Goal: Information Seeking & Learning: Check status

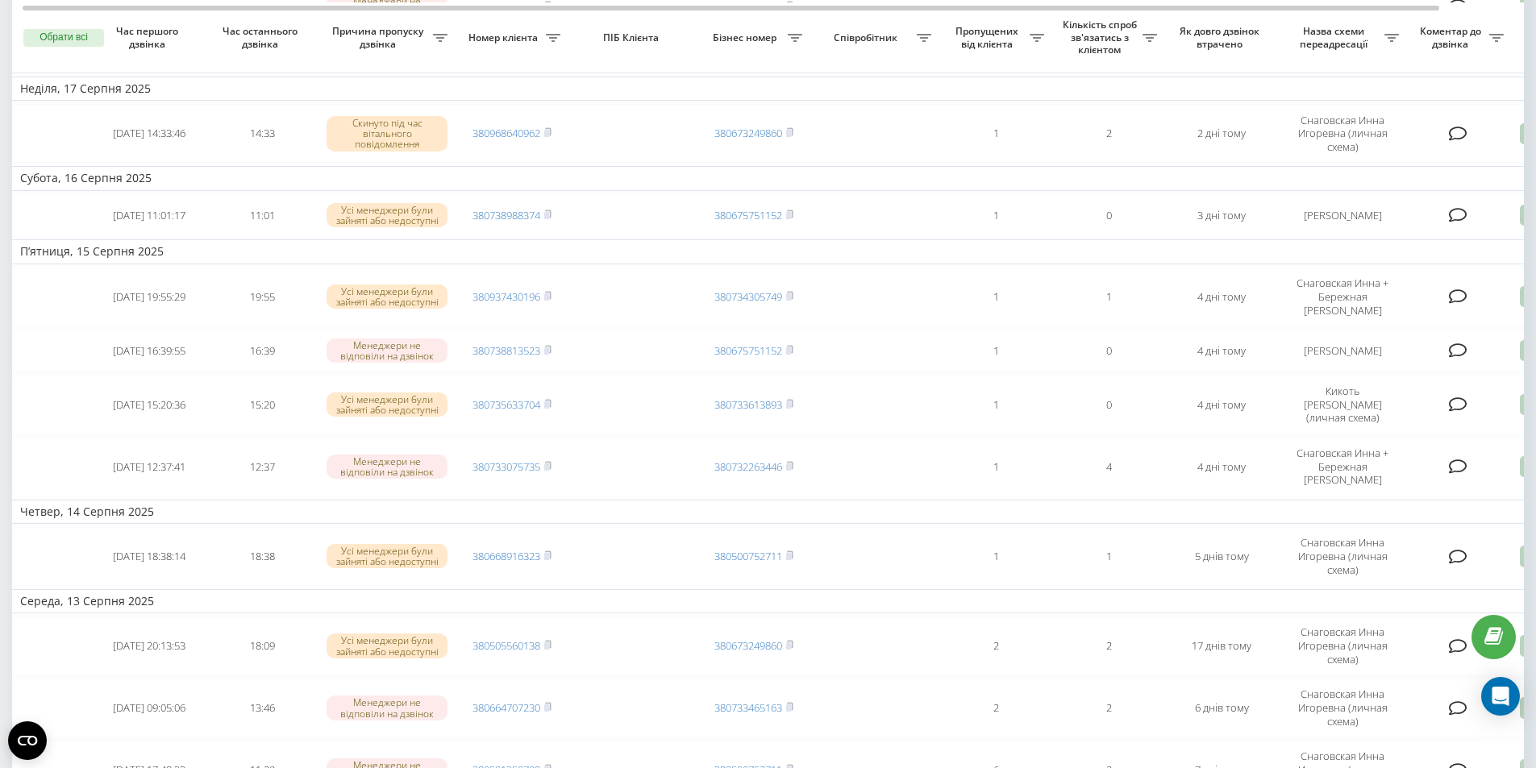
scroll to position [806, 0]
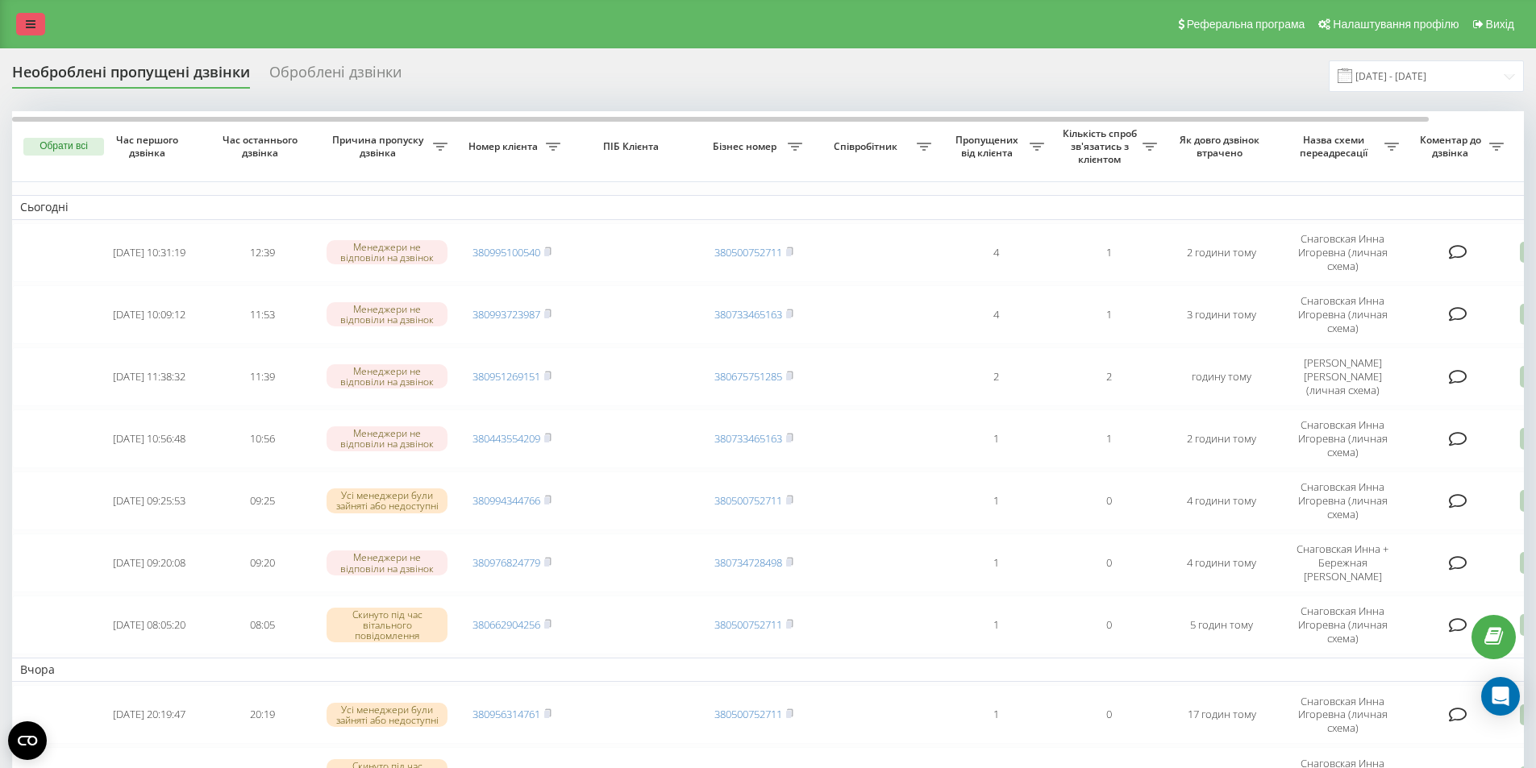
click at [21, 22] on link at bounding box center [30, 24] width 29 height 23
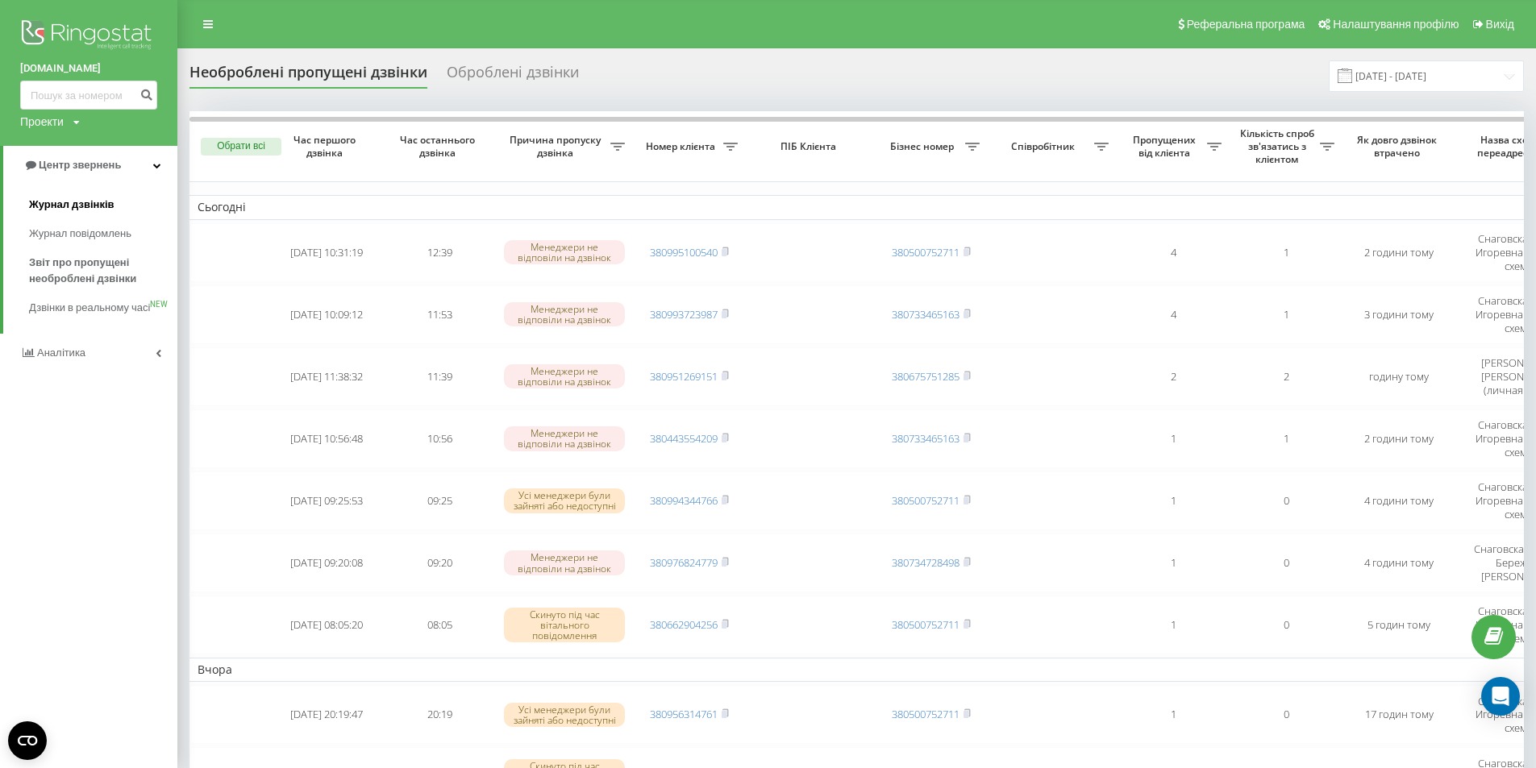
click at [52, 202] on span "Журнал дзвінків" at bounding box center [71, 205] width 85 height 16
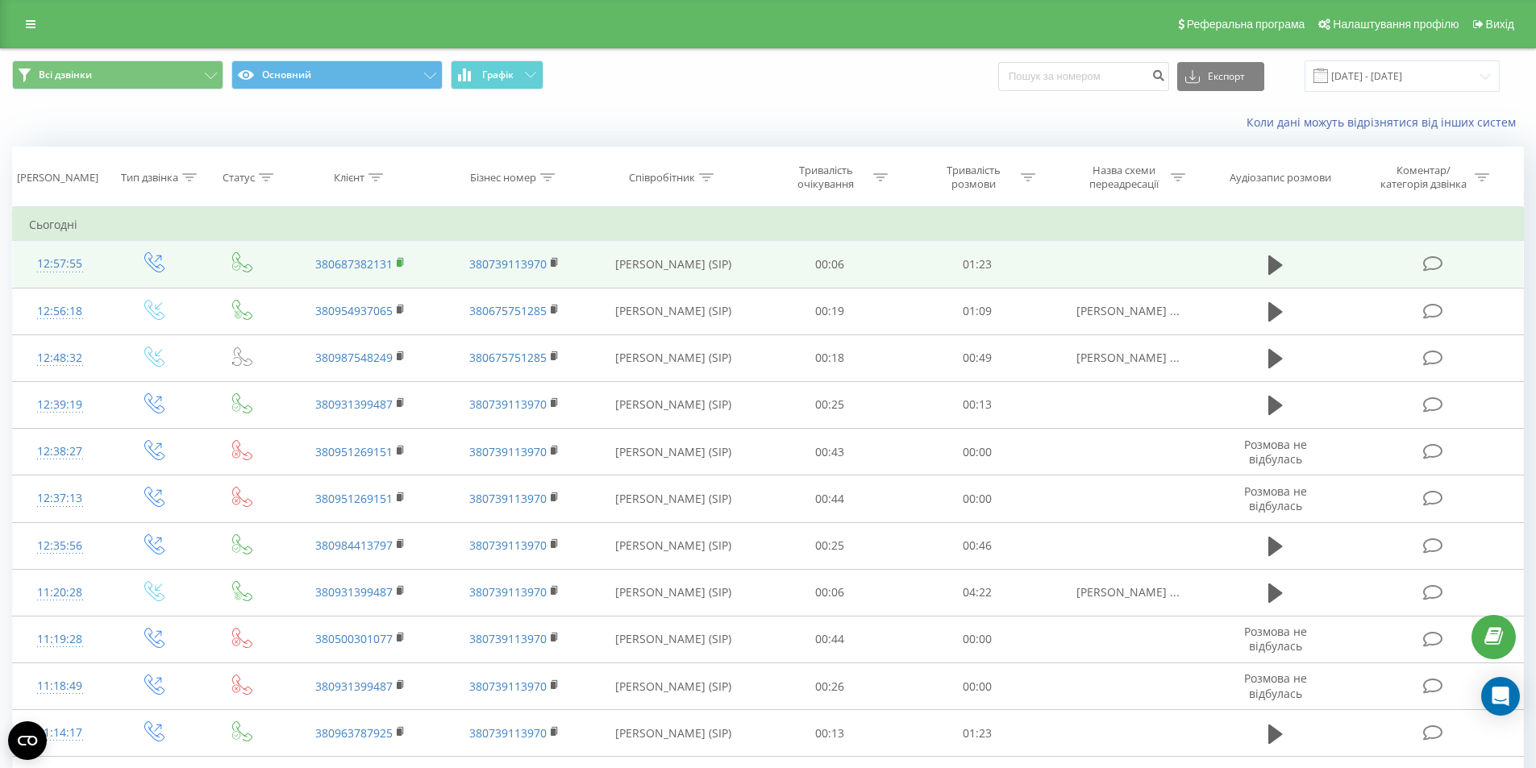
click at [402, 260] on icon at bounding box center [401, 262] width 9 height 11
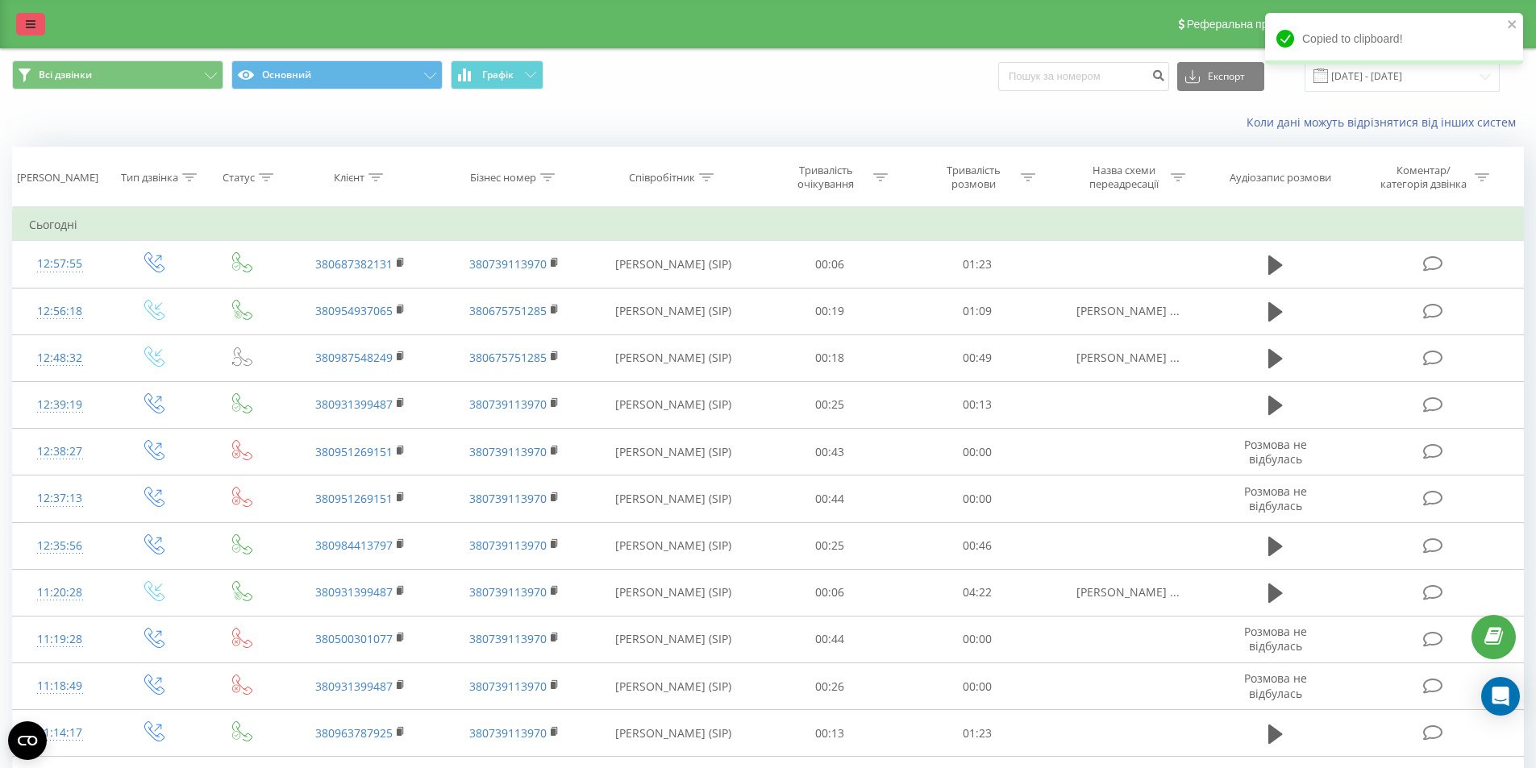
click at [33, 22] on icon at bounding box center [31, 24] width 10 height 11
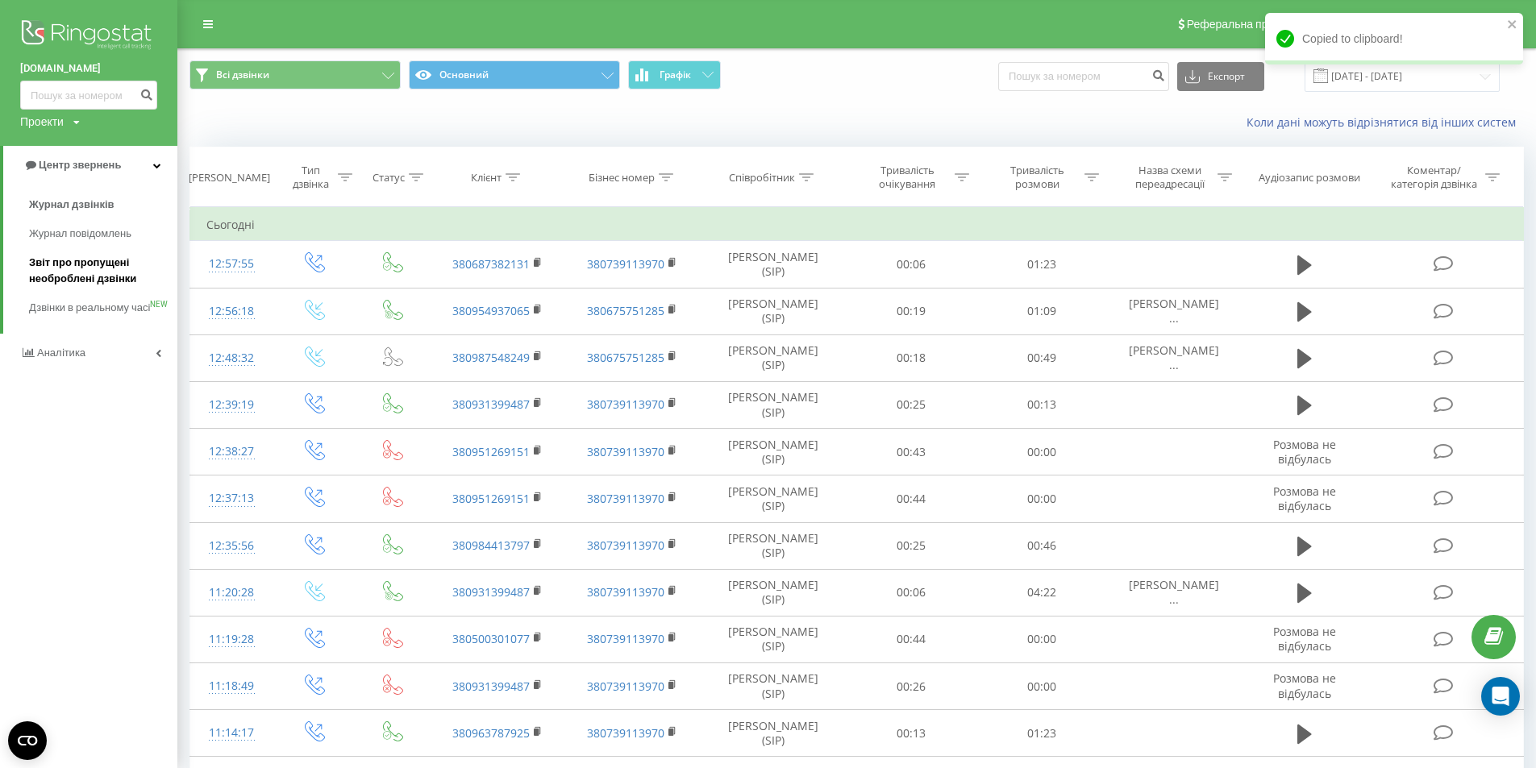
click at [74, 270] on span "Звіт про пропущені необроблені дзвінки" at bounding box center [99, 271] width 140 height 32
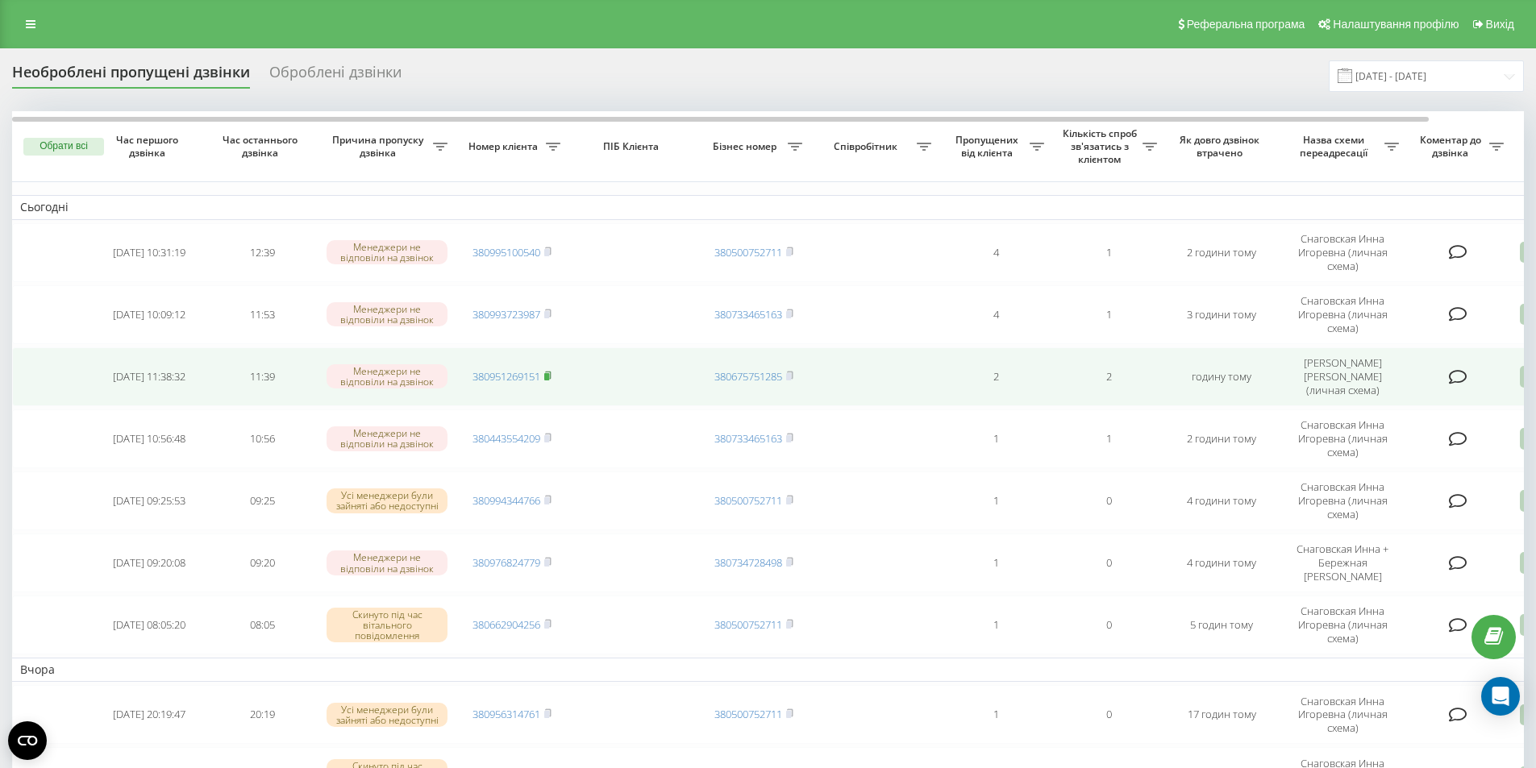
click at [549, 375] on rect at bounding box center [546, 376] width 5 height 7
